Goal: Task Accomplishment & Management: Use online tool/utility

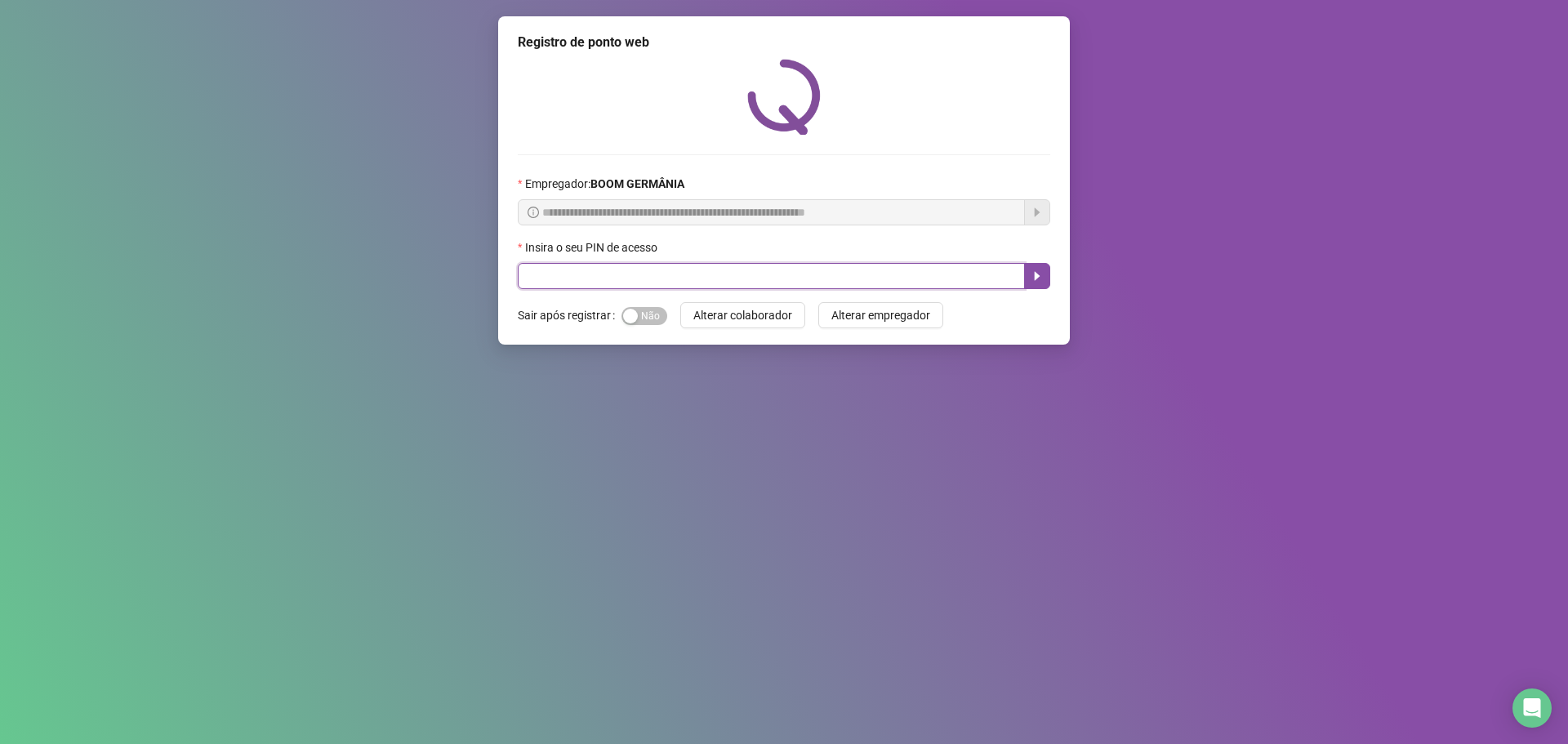
click at [654, 269] on input "text" at bounding box center [771, 276] width 507 height 26
type input "****"
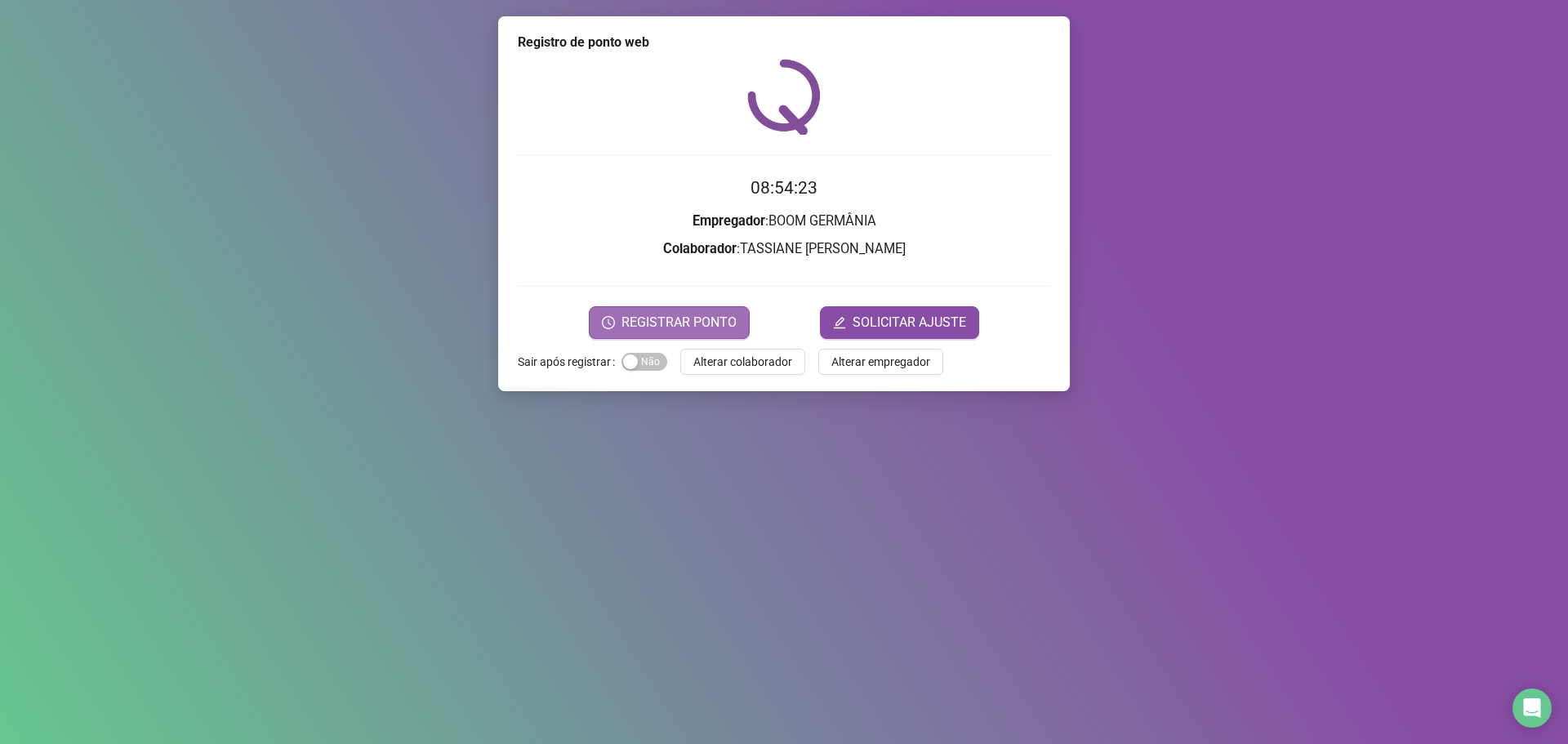
click at [678, 323] on span "REGISTRAR PONTO" at bounding box center [678, 322] width 115 height 20
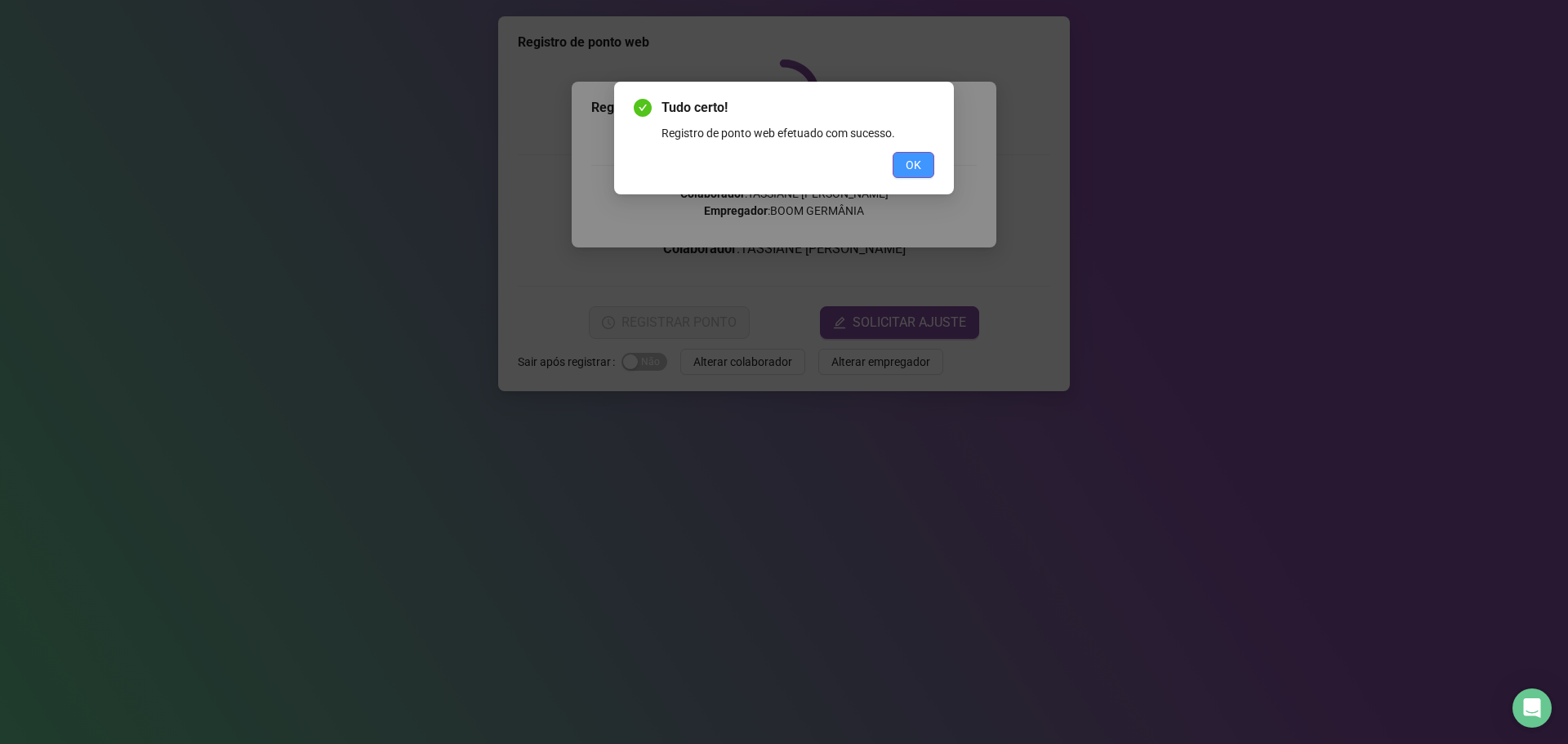
click at [930, 157] on button "OK" at bounding box center [913, 165] width 42 height 26
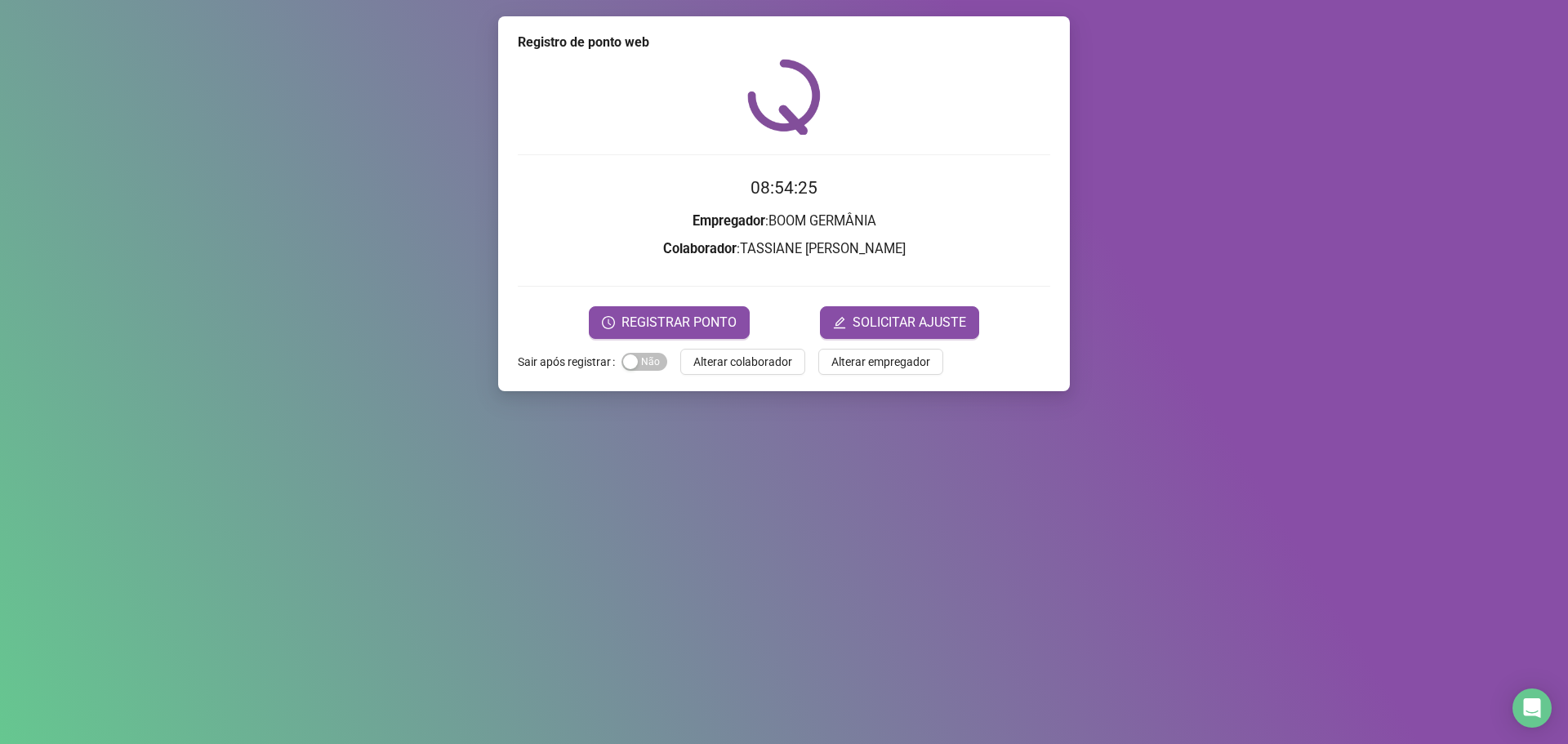
click at [748, 368] on span "Alterar colaborador" at bounding box center [743, 362] width 98 height 18
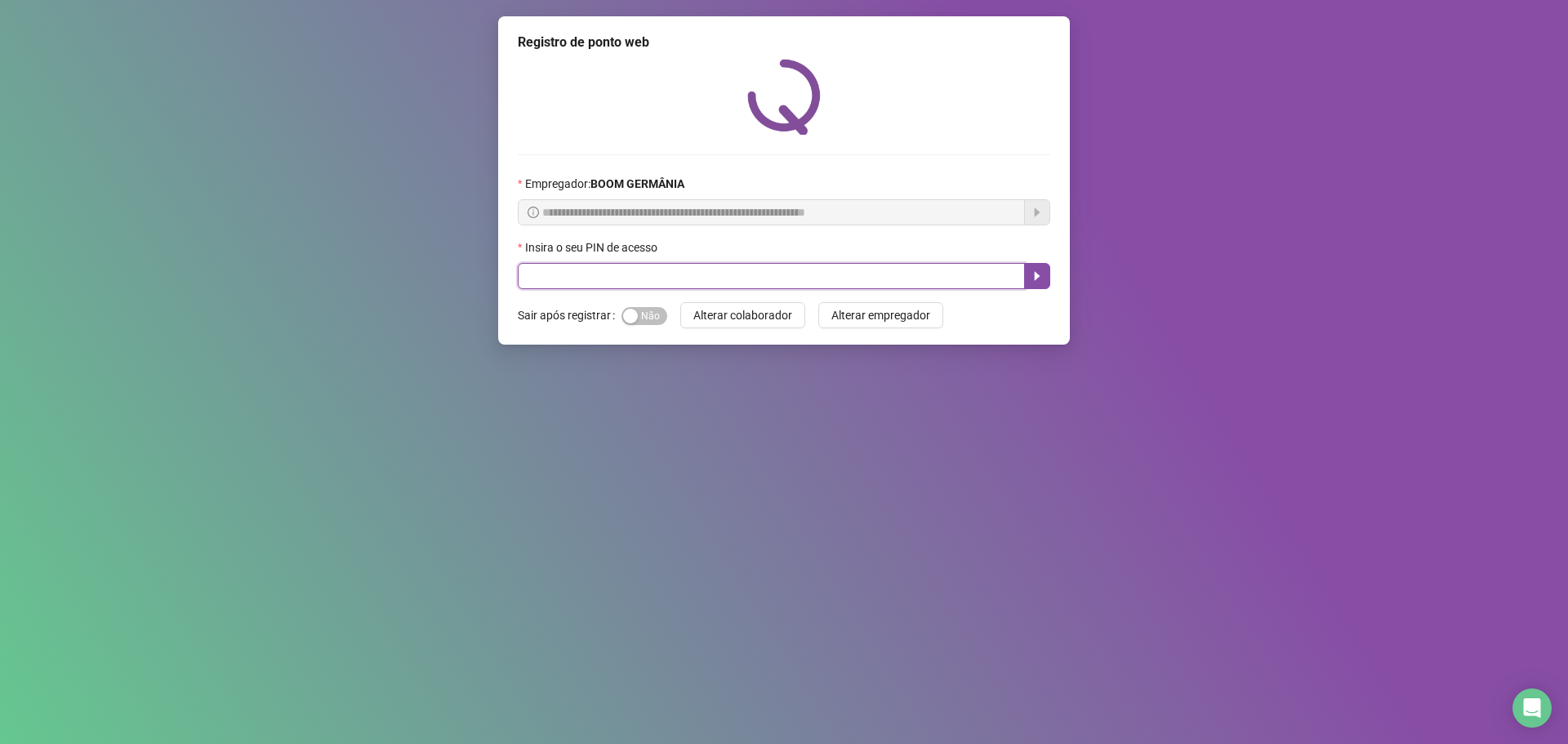
click at [968, 271] on input "text" at bounding box center [771, 276] width 507 height 26
type input "*****"
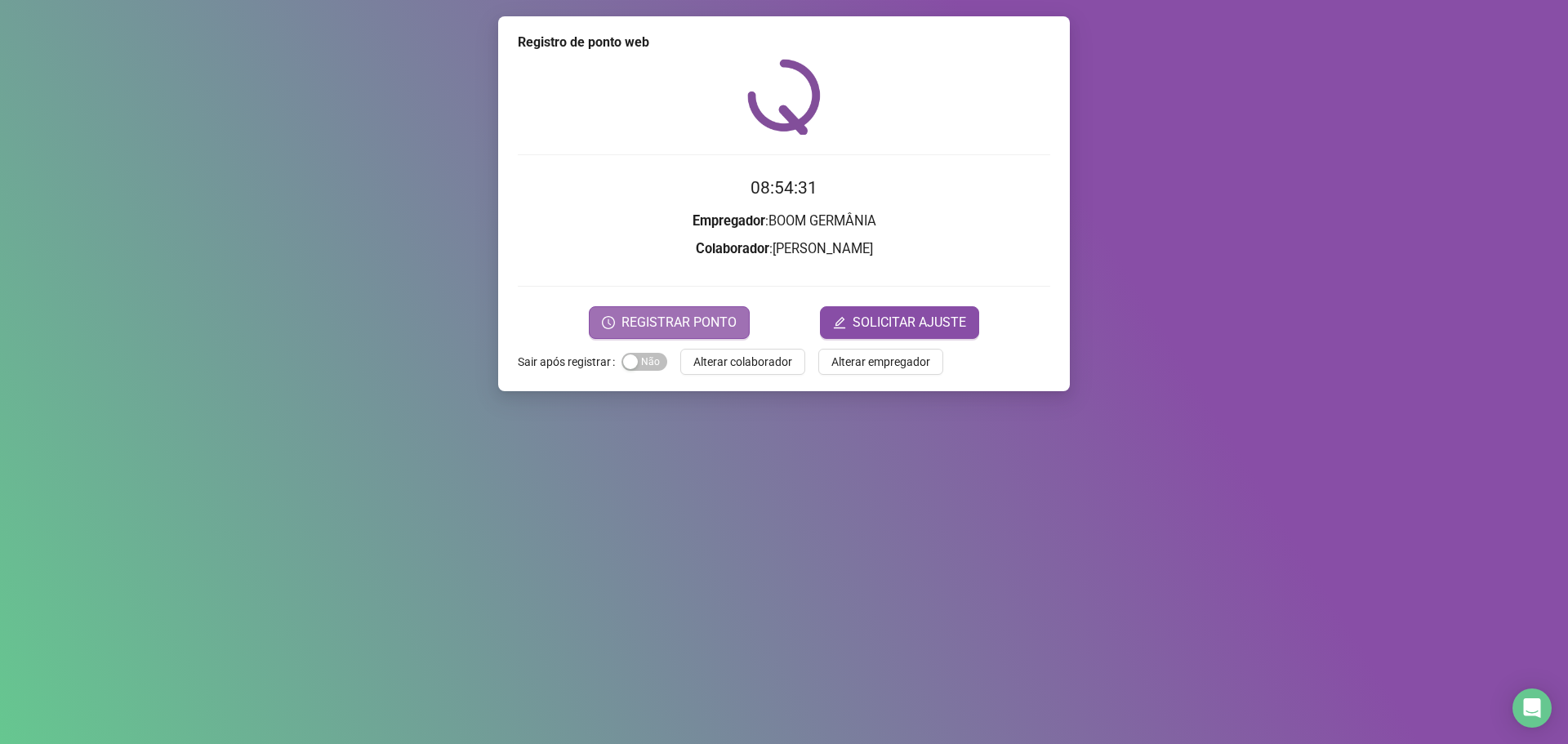
click at [712, 306] on button "REGISTRAR PONTO" at bounding box center [669, 322] width 161 height 32
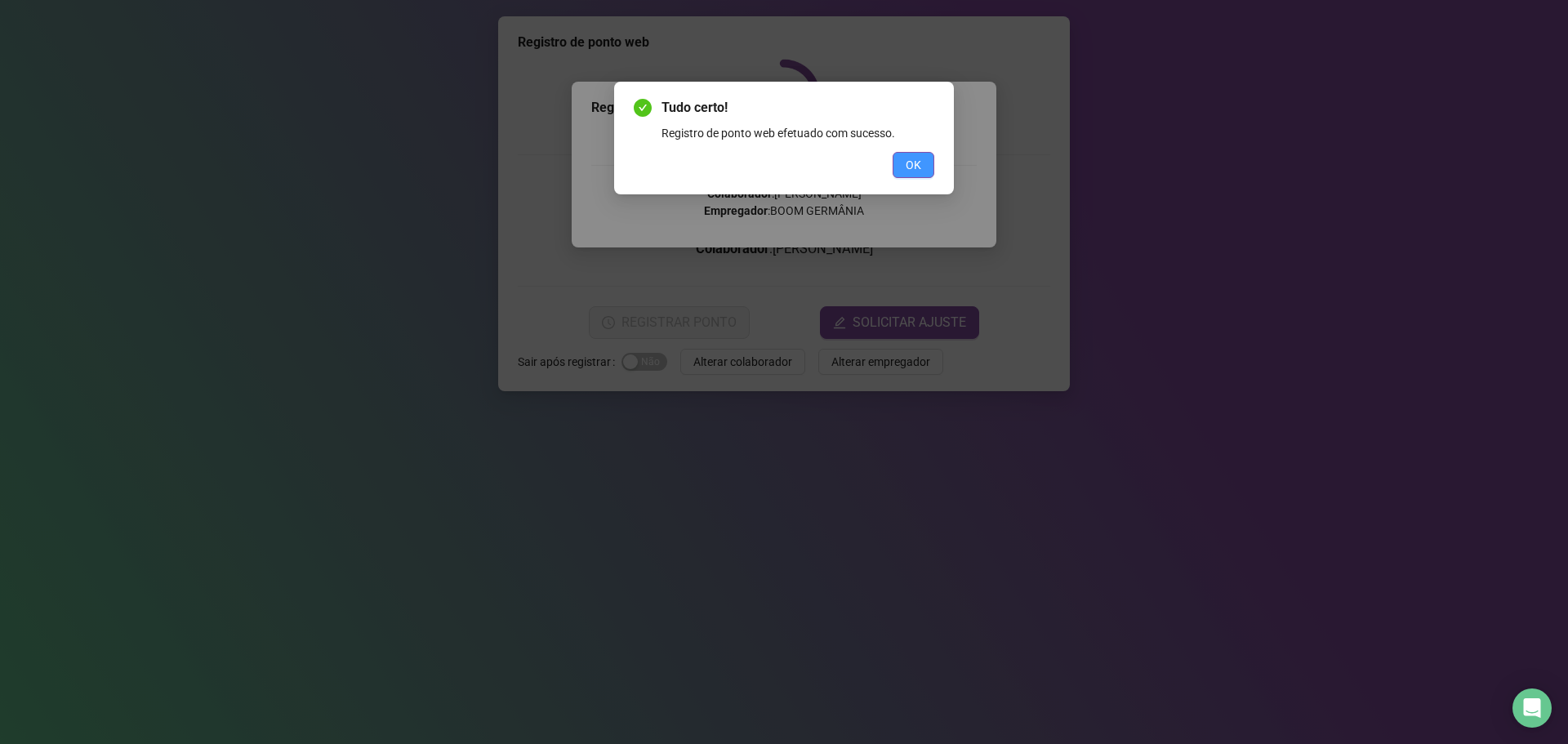
click at [916, 167] on span "OK" at bounding box center [913, 165] width 15 height 18
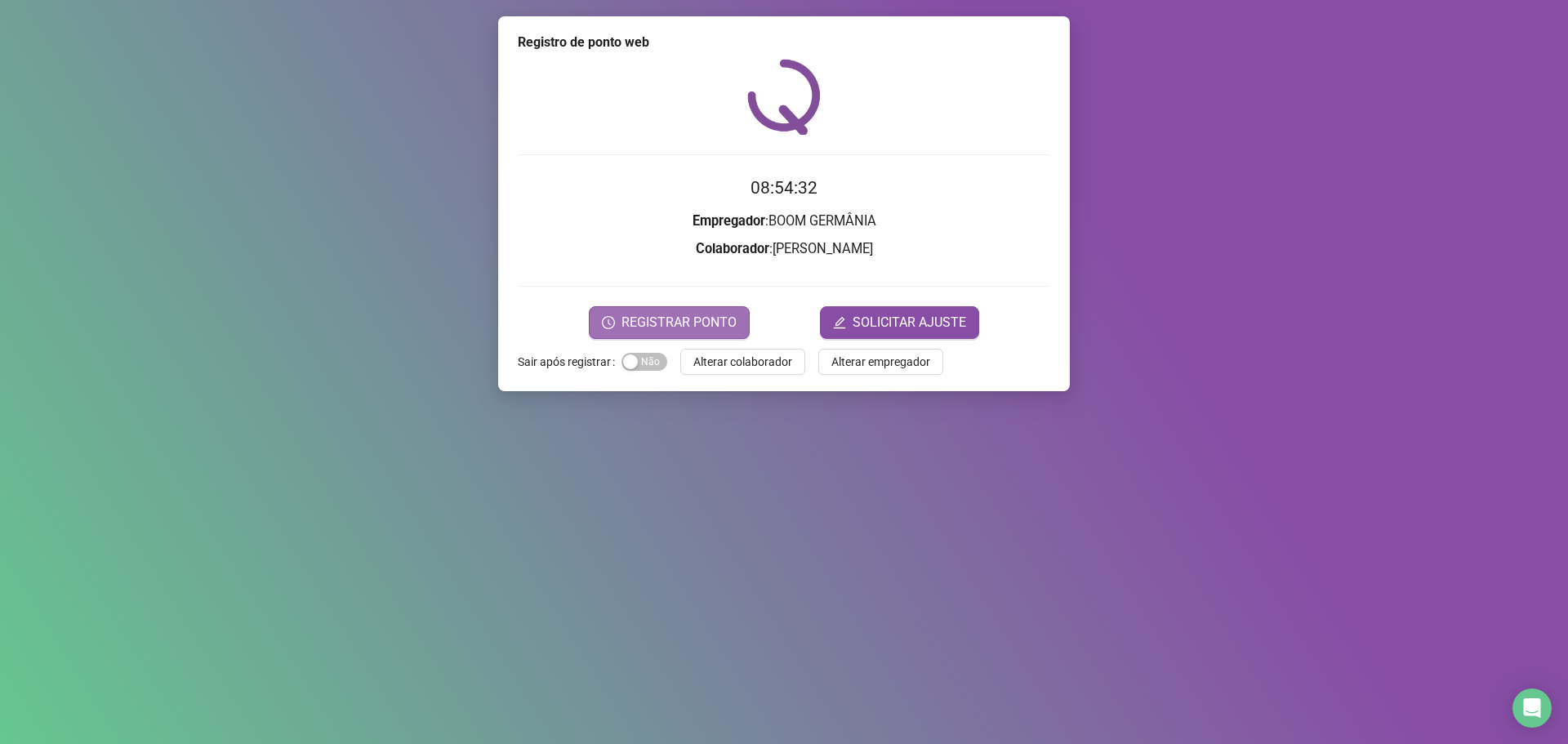
click at [712, 320] on span "REGISTRAR PONTO" at bounding box center [678, 322] width 115 height 20
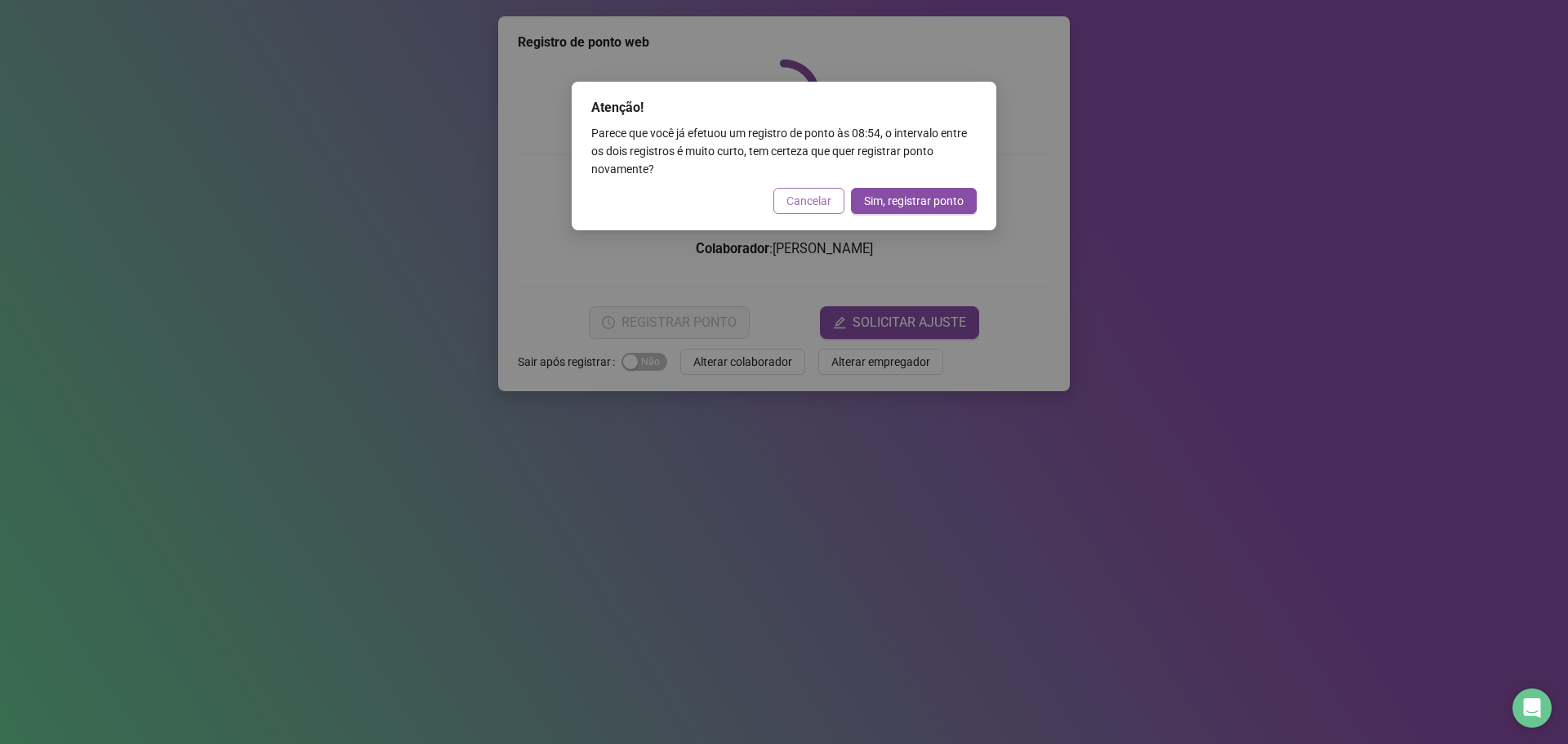
click at [806, 203] on span "Cancelar" at bounding box center [809, 201] width 45 height 18
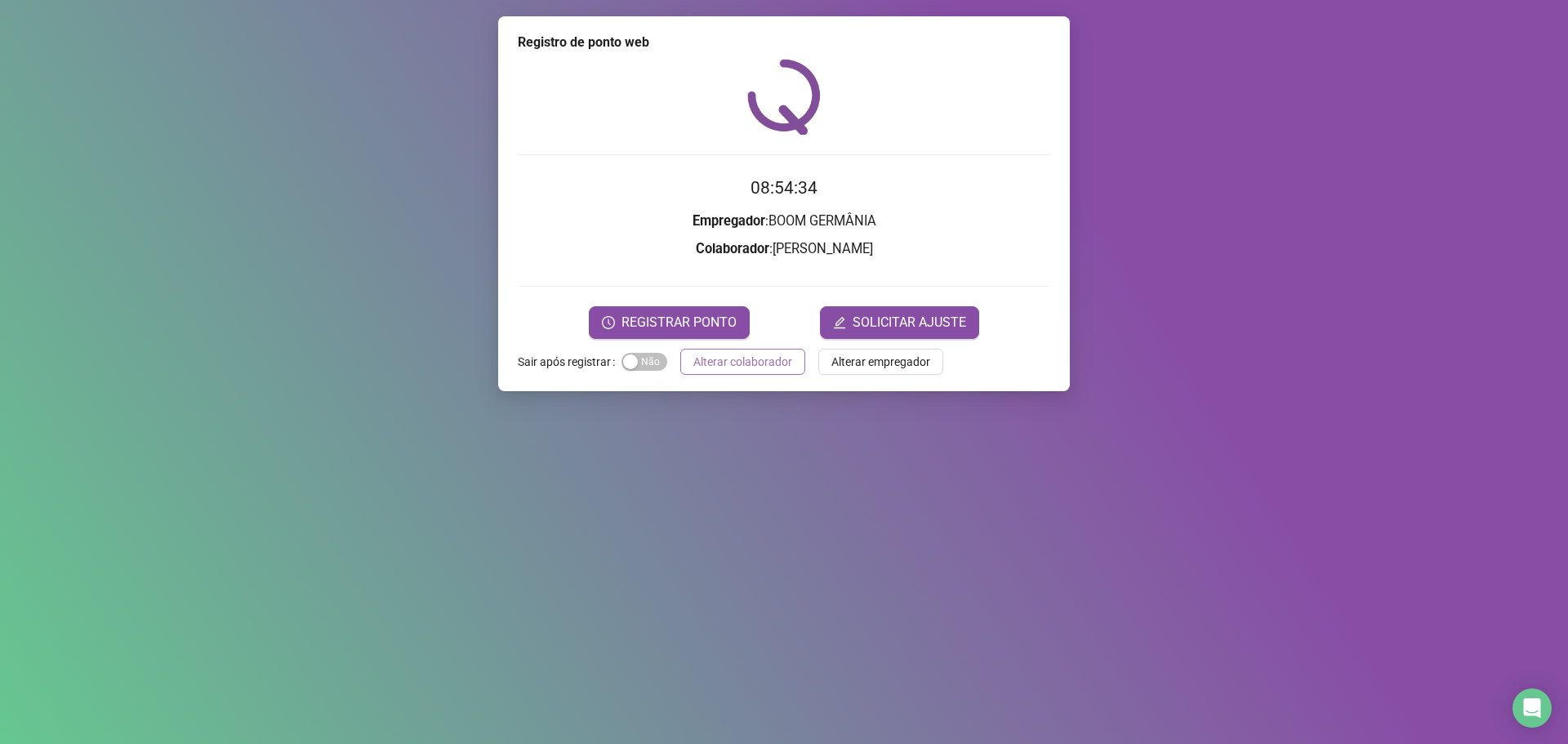
click at [755, 366] on span "Alterar colaborador" at bounding box center [743, 362] width 98 height 18
